Goal: Connect with others: Connect with others

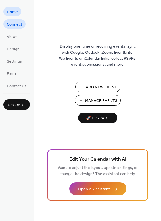
click at [17, 26] on span "Connect" at bounding box center [14, 25] width 15 height 6
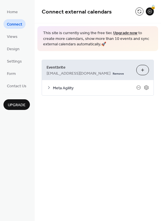
click at [53, 86] on span "Meta Agility" at bounding box center [94, 88] width 83 height 6
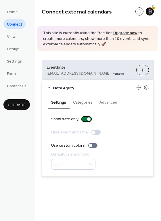
click at [83, 118] on div at bounding box center [86, 119] width 9 height 5
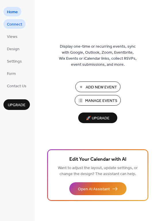
click at [15, 24] on span "Connect" at bounding box center [14, 25] width 15 height 6
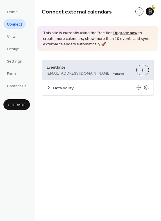
click at [60, 90] on span "Meta Agility" at bounding box center [94, 88] width 83 height 6
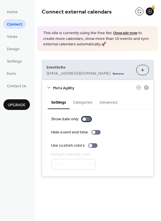
click at [84, 118] on div at bounding box center [83, 118] width 3 height 3
click at [86, 120] on div at bounding box center [86, 119] width 9 height 5
